Goal: Transaction & Acquisition: Purchase product/service

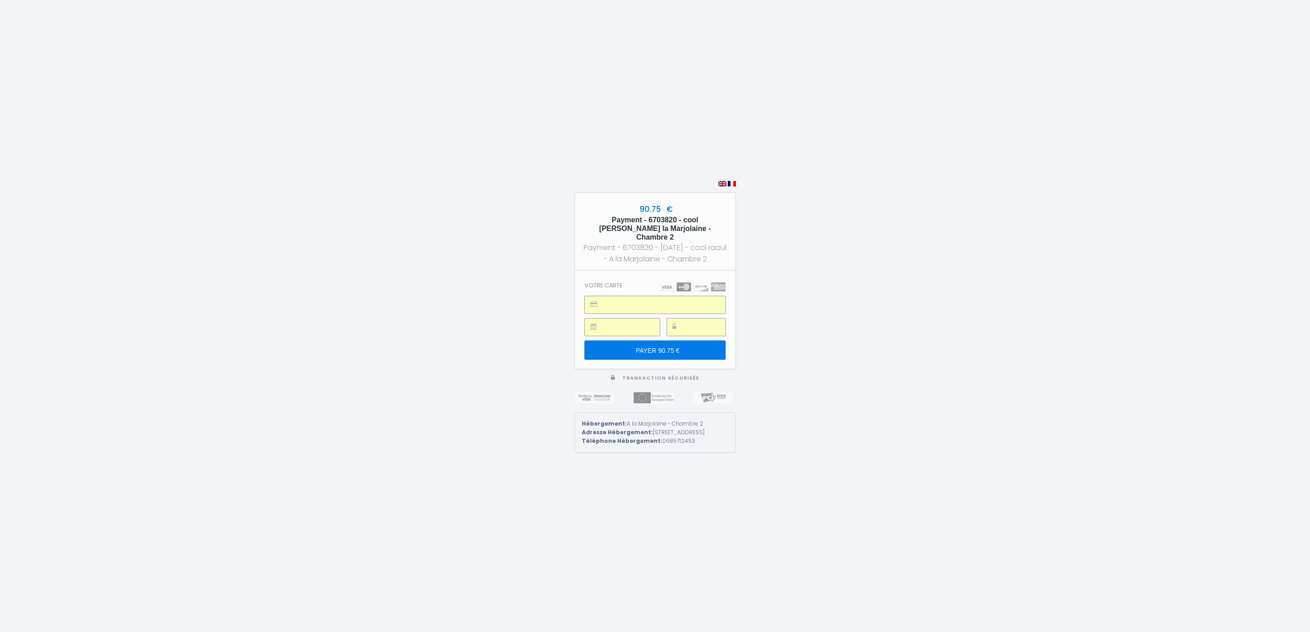
click at [656, 348] on input "PAYER 90.75 €" at bounding box center [655, 350] width 141 height 19
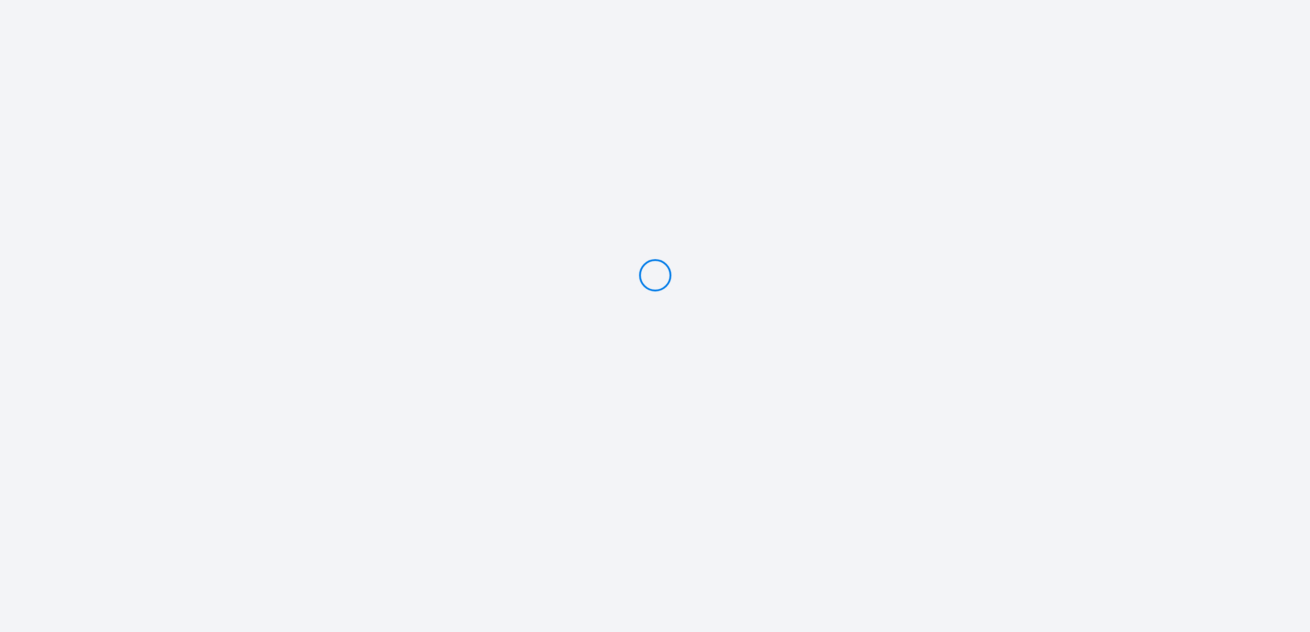
type input "Caution 100 €"
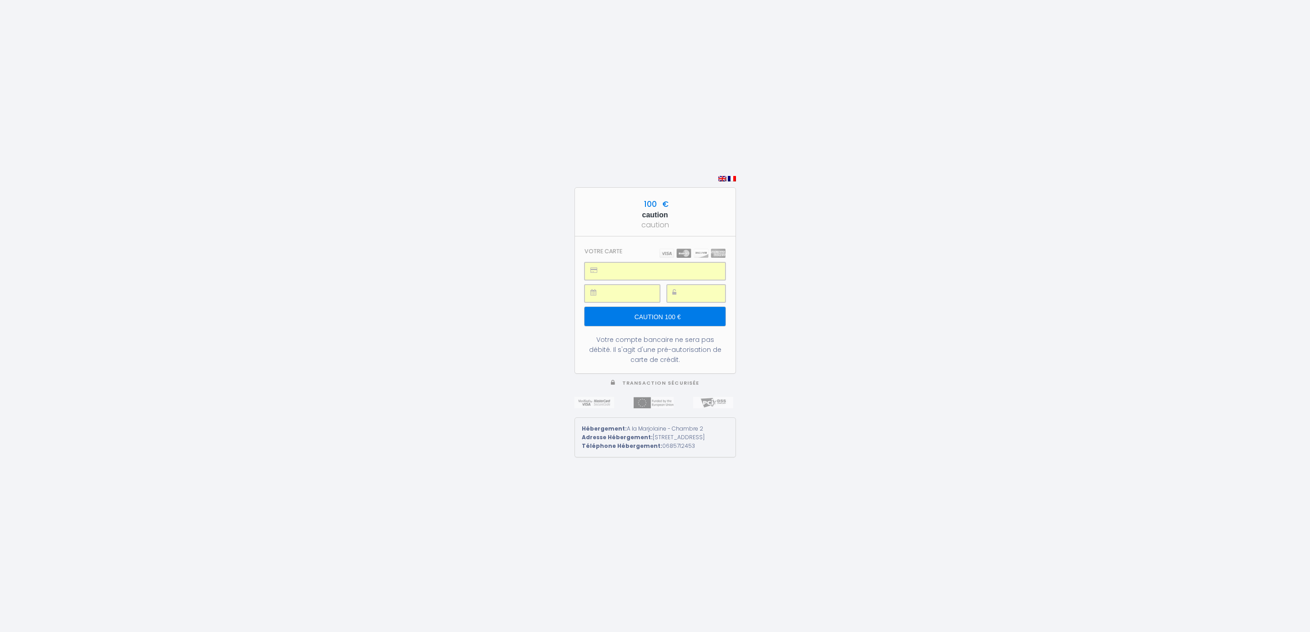
click at [666, 313] on input "Caution 100 €" at bounding box center [655, 316] width 141 height 19
